Goal: Use online tool/utility: Use online tool/utility

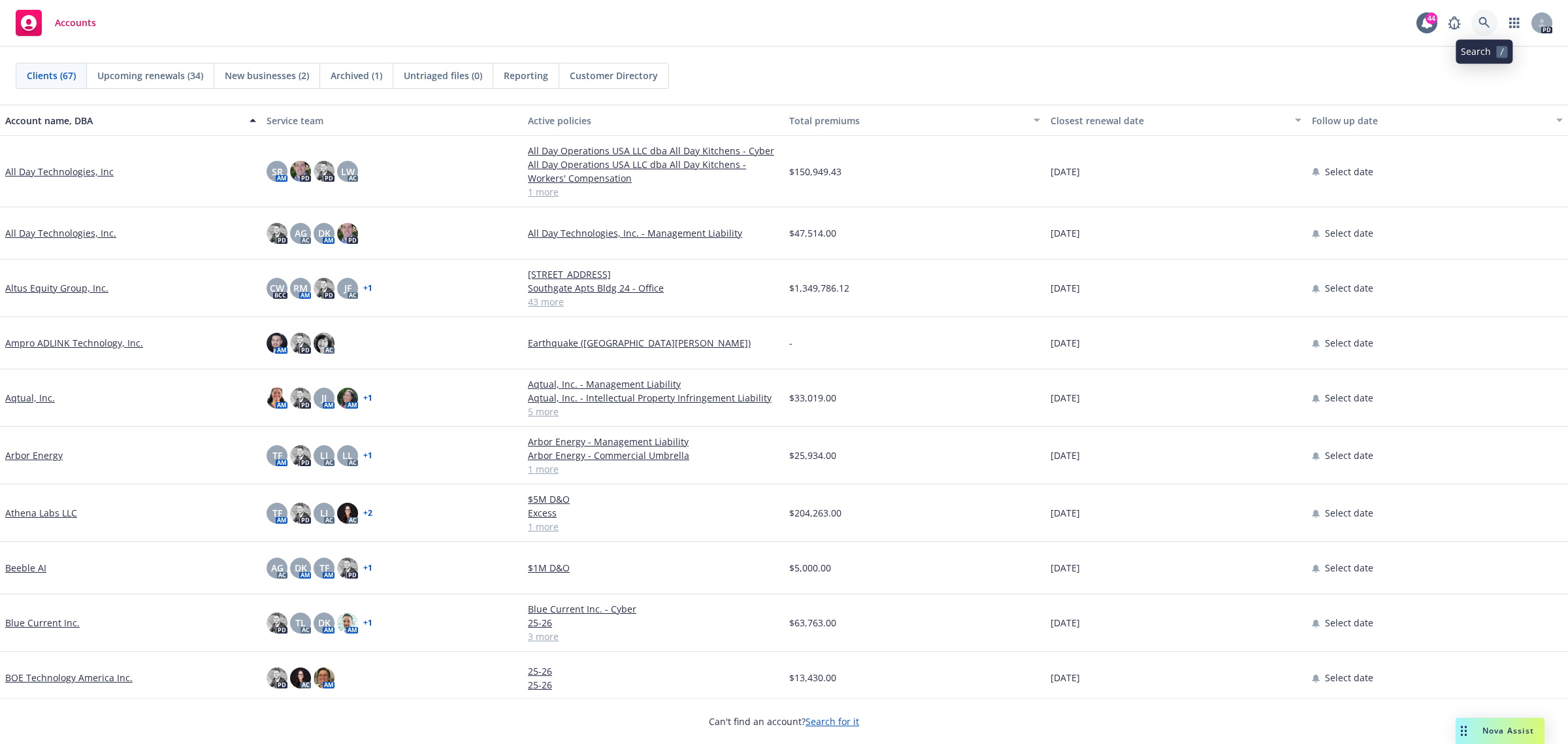
click at [1484, 20] on icon at bounding box center [1484, 22] width 12 height 12
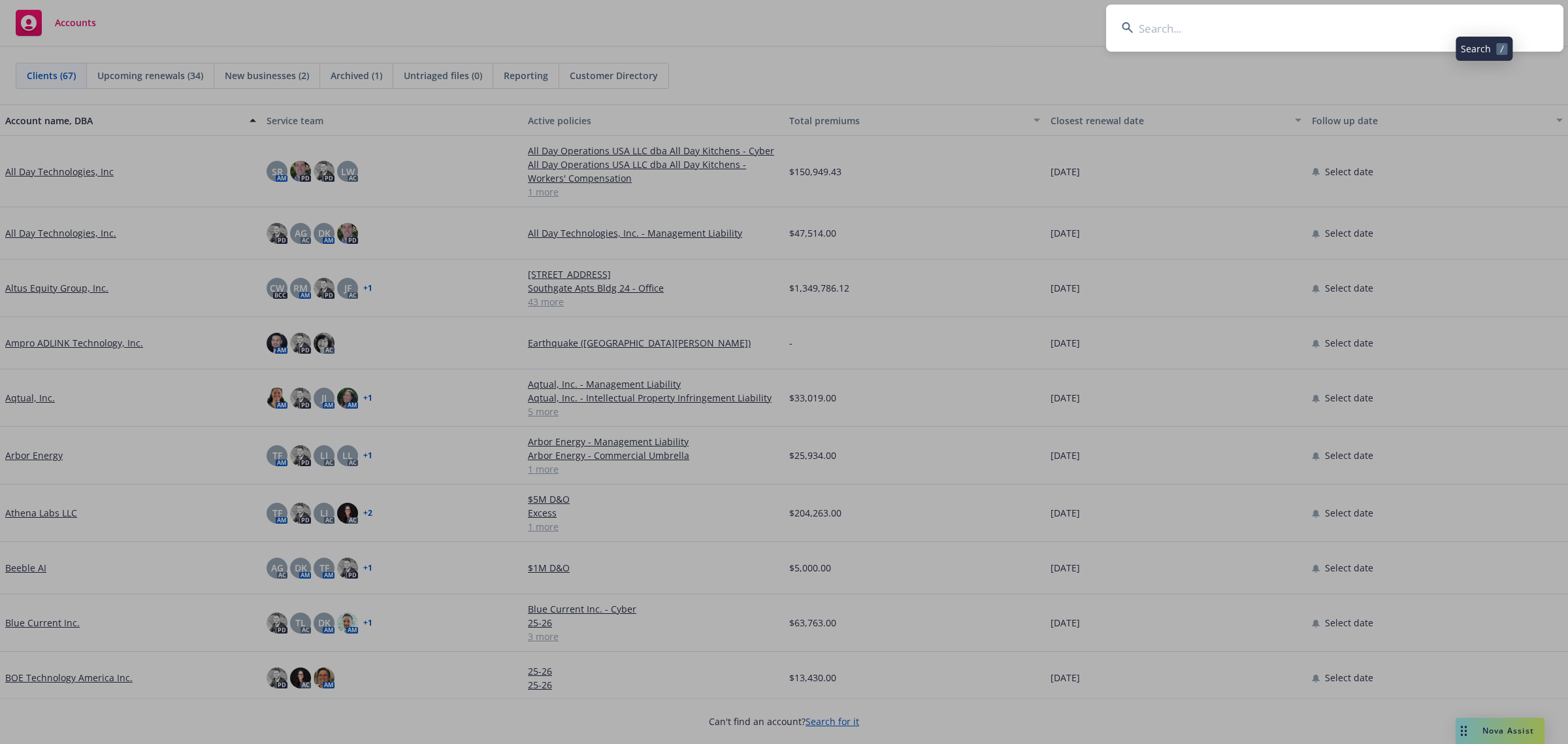
click at [1284, 28] on input at bounding box center [1335, 27] width 457 height 47
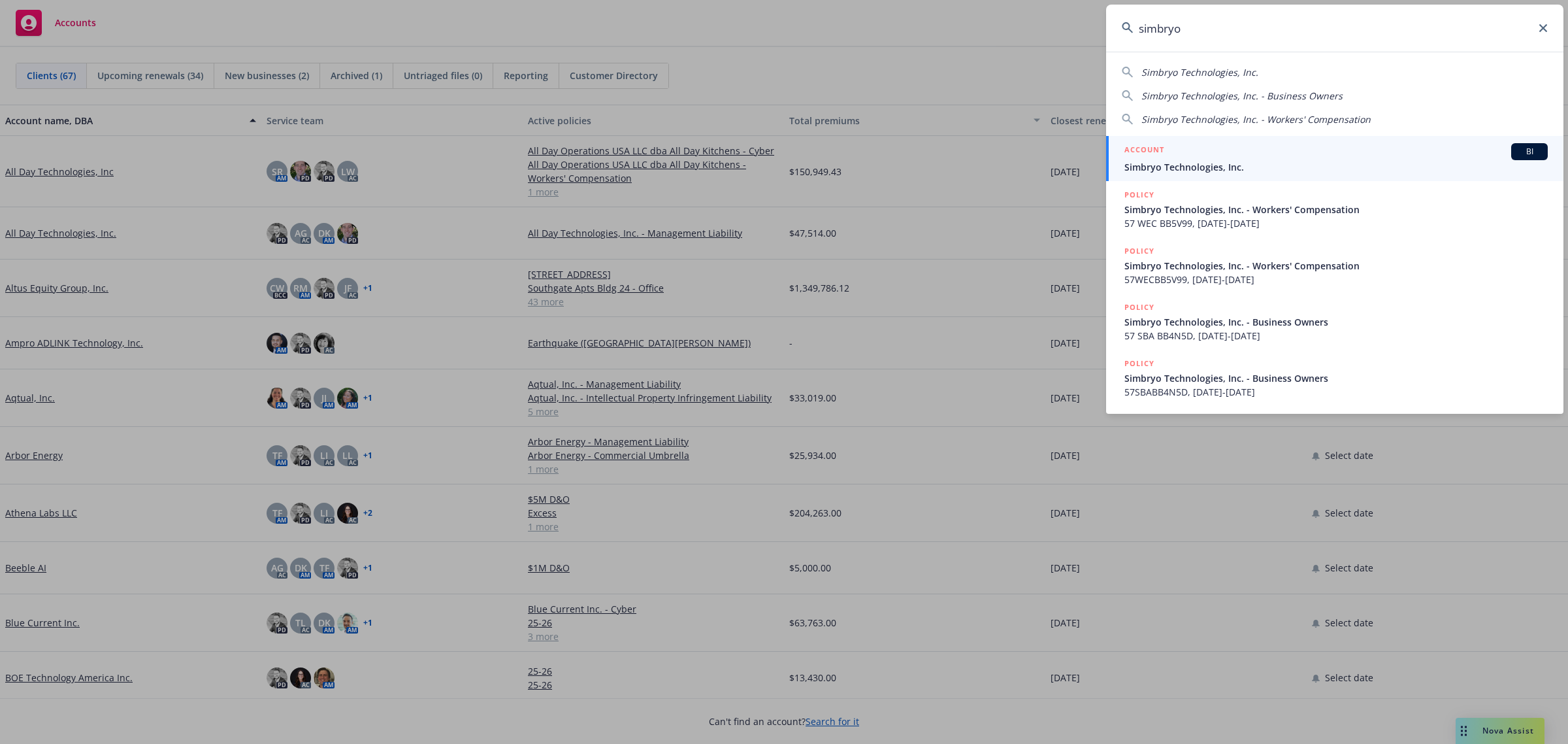
type input "simbryo"
click at [1183, 161] on span "Simbryo Technologies, Inc." at bounding box center [1337, 167] width 424 height 13
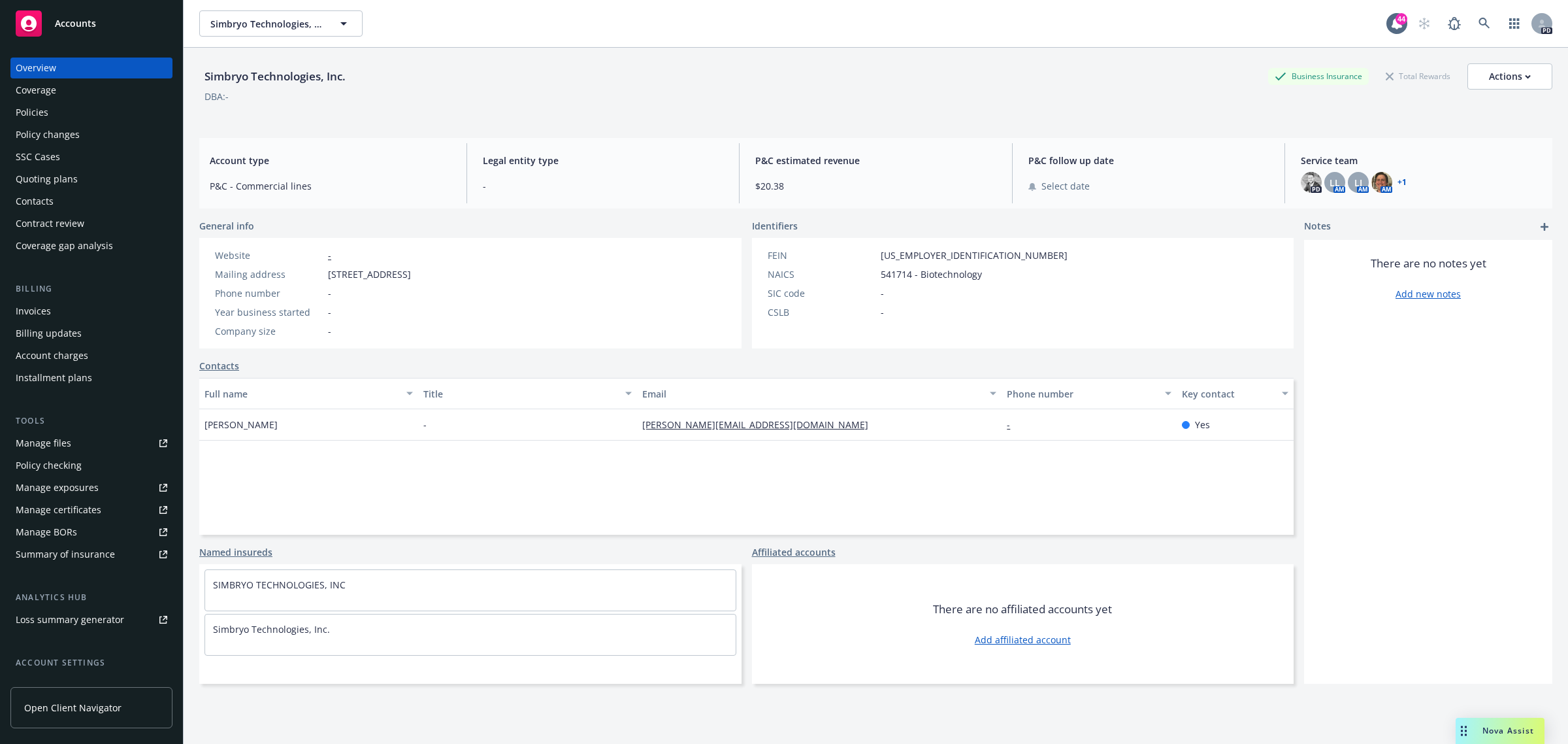
click at [68, 115] on div "Policies" at bounding box center [91, 113] width 152 height 21
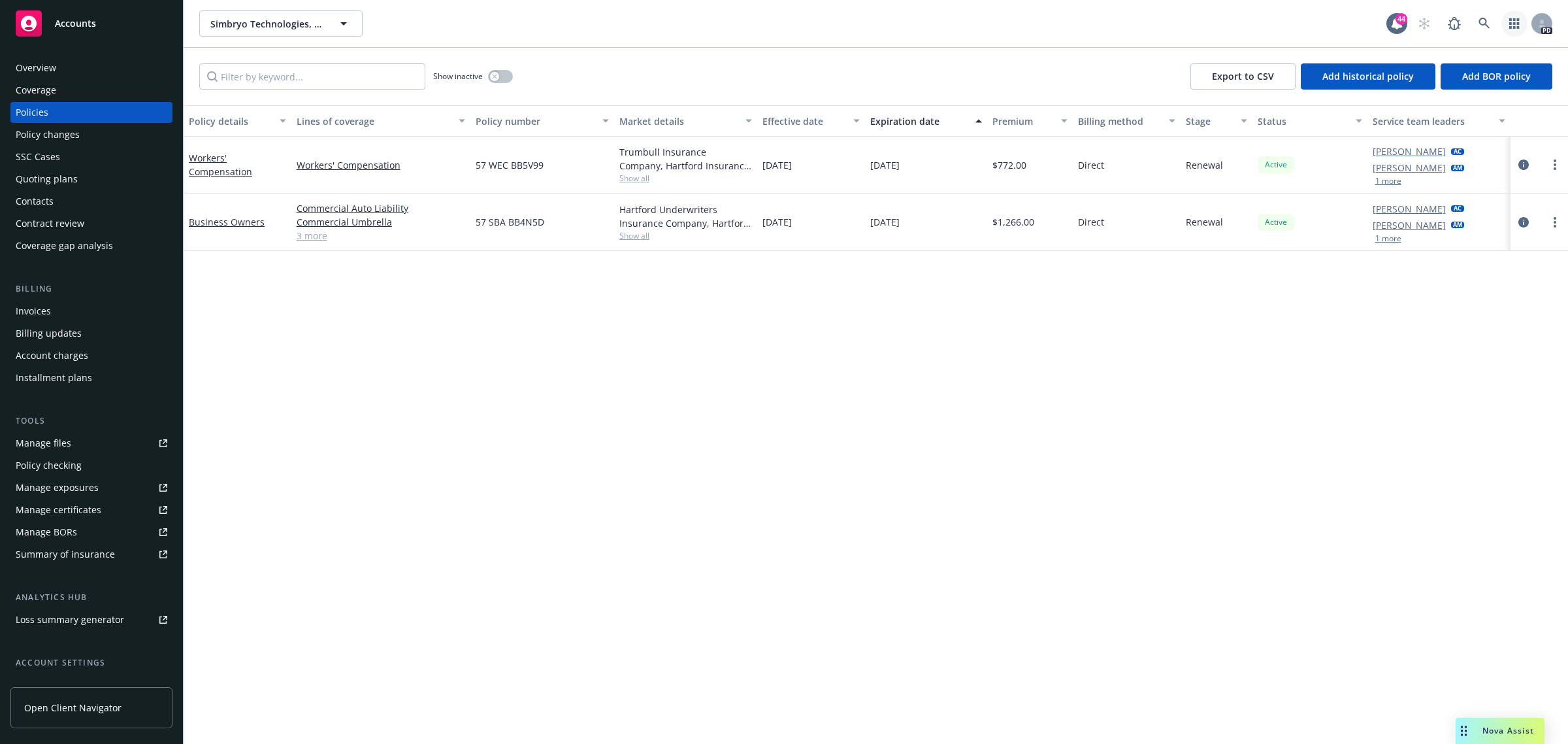
click at [1517, 21] on icon "button" at bounding box center [1515, 24] width 11 height 11
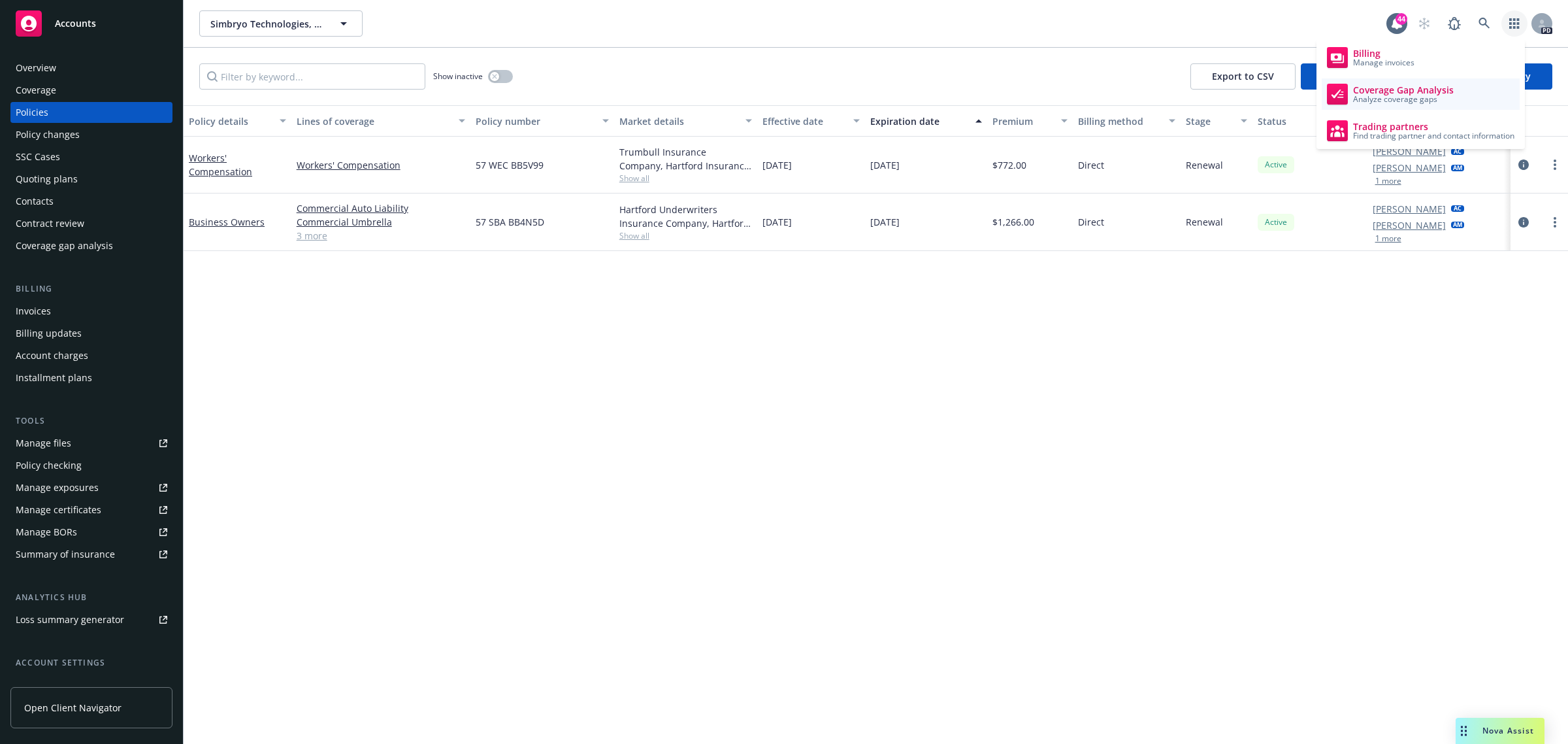
click at [1416, 91] on span "Coverage Gap Analysis" at bounding box center [1404, 90] width 101 height 11
